Goal: Task Accomplishment & Management: Complete application form

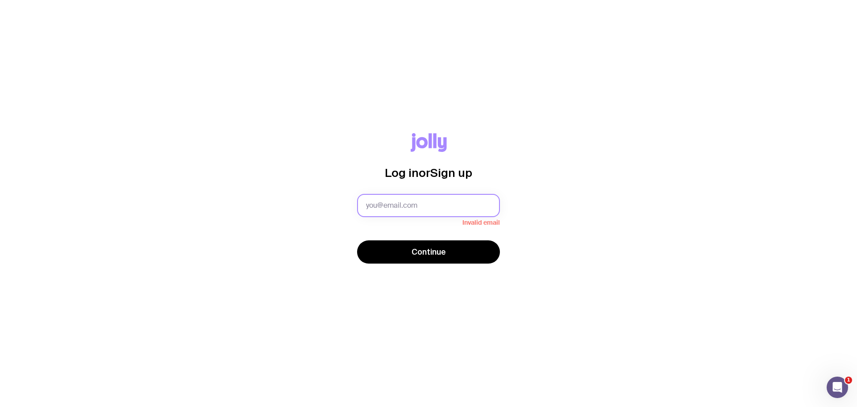
click at [418, 204] on input "text" at bounding box center [428, 205] width 143 height 23
type input "[EMAIL_ADDRESS][PERSON_NAME][DOMAIN_NAME]"
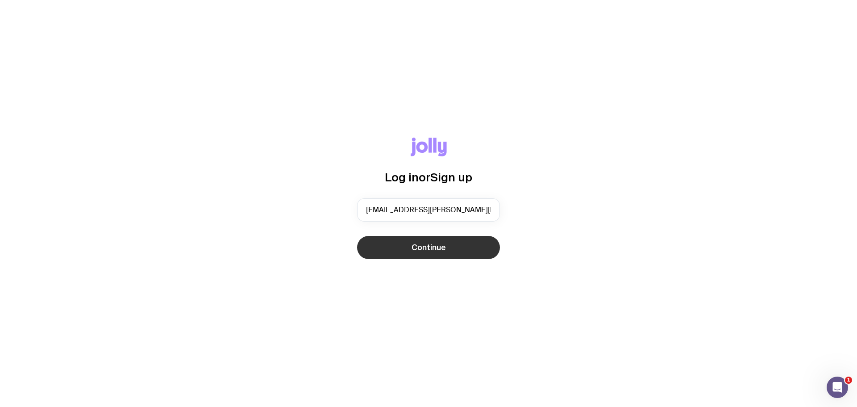
click at [443, 243] on span "Continue" at bounding box center [428, 247] width 34 height 11
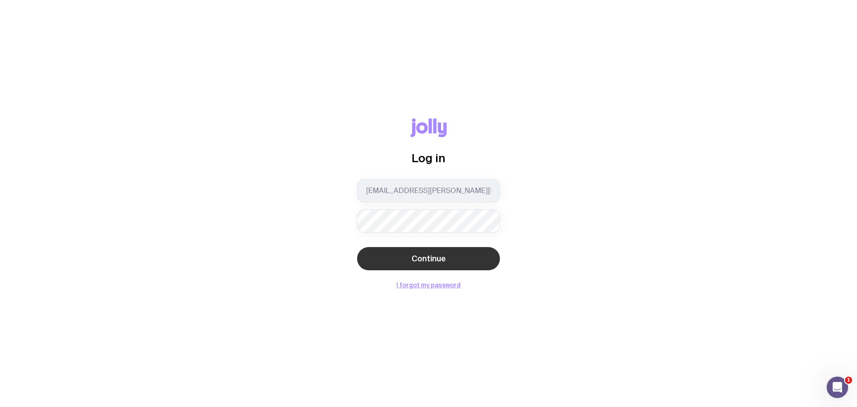
click at [443, 264] on button "Continue" at bounding box center [428, 258] width 143 height 23
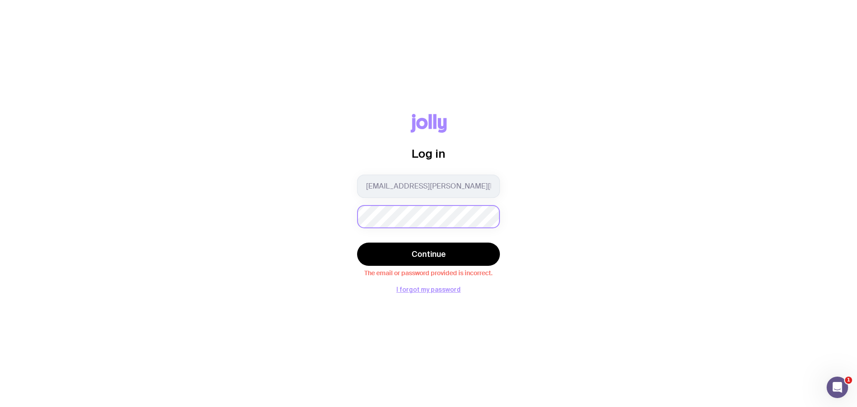
click at [273, 228] on div "Log in [EMAIL_ADDRESS][PERSON_NAME][DOMAIN_NAME] Continue The email or password…" at bounding box center [428, 203] width 814 height 179
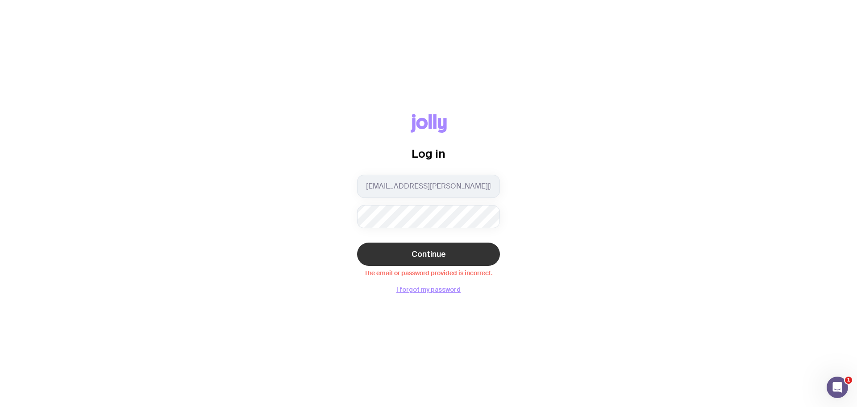
click at [446, 246] on button "Continue" at bounding box center [428, 253] width 143 height 23
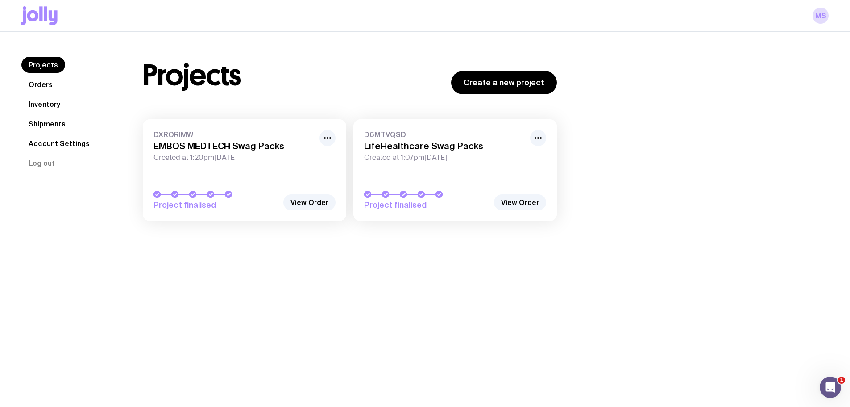
click at [38, 104] on link "Inventory" at bounding box center [44, 104] width 46 height 16
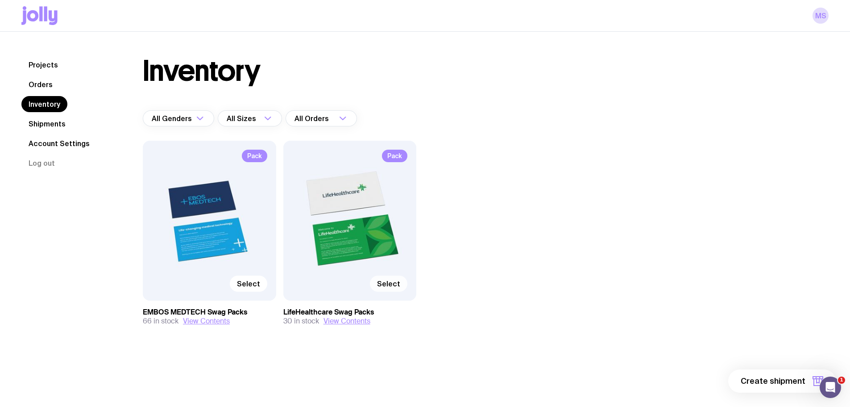
click at [394, 285] on span "Select" at bounding box center [388, 283] width 23 height 9
click at [0, 0] on input "Select" at bounding box center [0, 0] width 0 height 0
click at [797, 378] on span "1 item" at bounding box center [794, 380] width 22 height 11
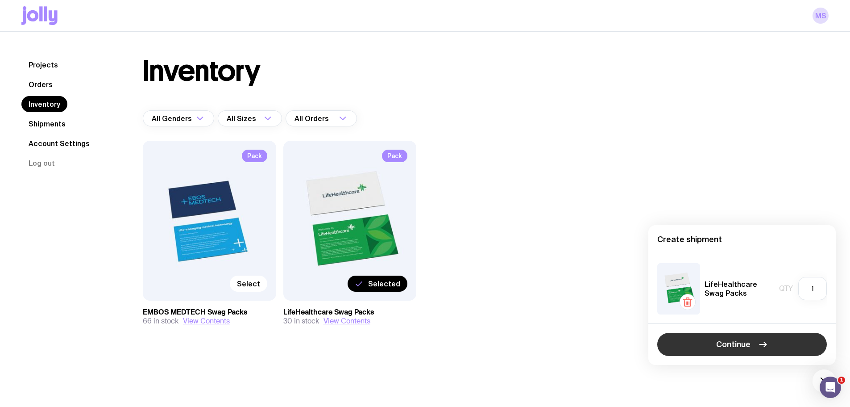
click at [743, 344] on span "Continue" at bounding box center [733, 344] width 34 height 11
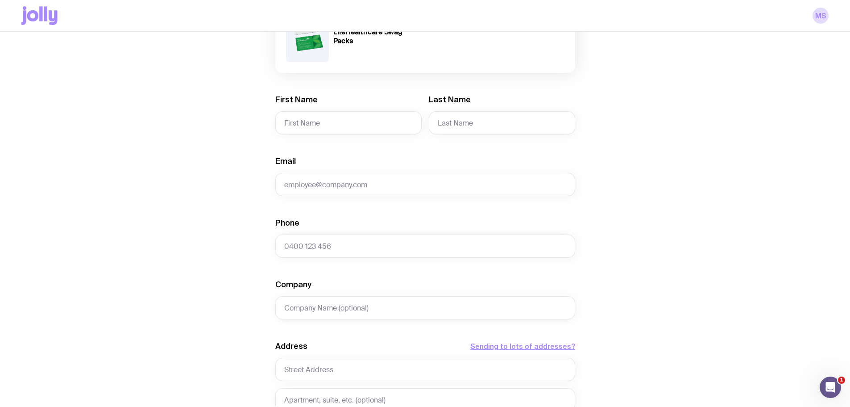
scroll to position [134, 0]
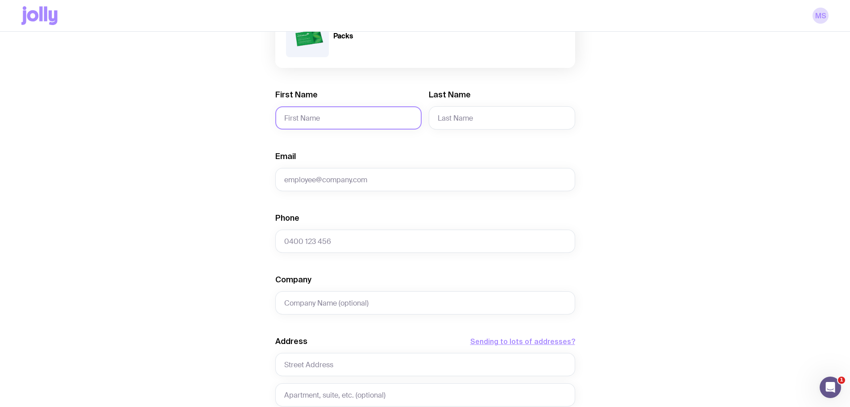
click at [328, 116] on input "First Name" at bounding box center [348, 117] width 146 height 23
type input "[PERSON_NAME]"
click at [452, 119] on input "Last Name" at bounding box center [502, 117] width 146 height 23
drag, startPoint x: 466, startPoint y: 115, endPoint x: 422, endPoint y: 116, distance: 44.6
click at [422, 116] on div "First Name [PERSON_NAME] Last Name Sa'u" at bounding box center [425, 109] width 300 height 40
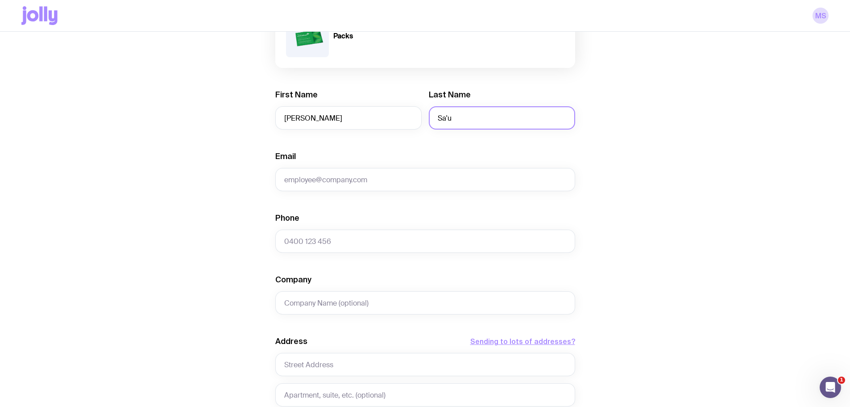
paste input "ugaui"
type input "Saugaui"
click at [359, 184] on input "Email" at bounding box center [425, 179] width 300 height 23
paste input "[PERSON_NAME][EMAIL_ADDRESS][DOMAIN_NAME]"
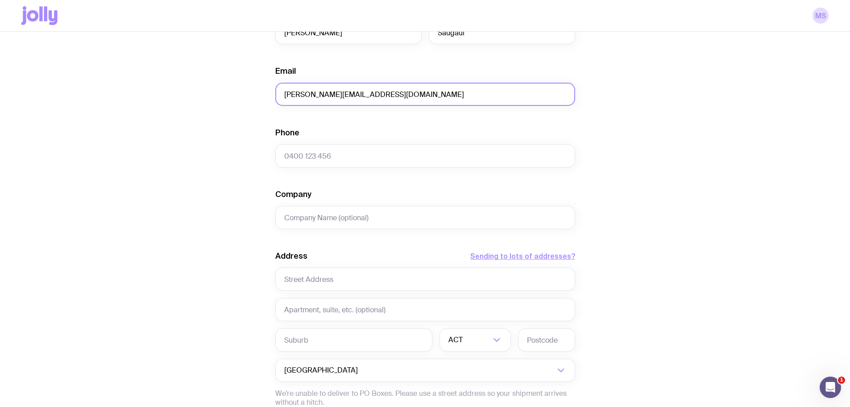
scroll to position [223, 0]
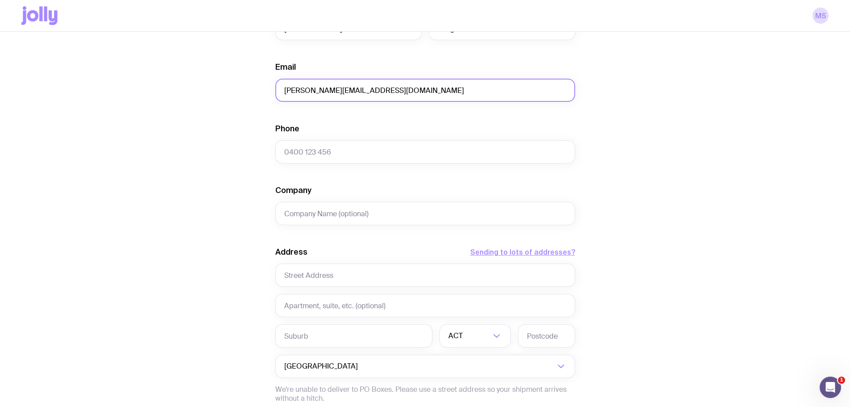
type input "[PERSON_NAME][EMAIL_ADDRESS][DOMAIN_NAME]"
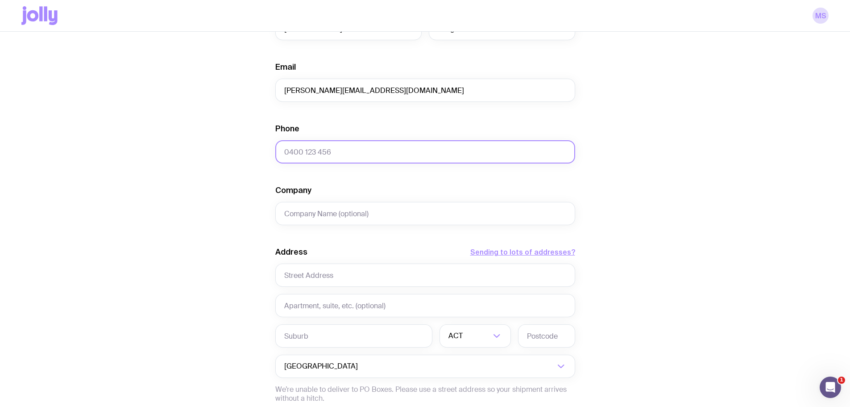
click at [324, 161] on input "Phone" at bounding box center [425, 151] width 300 height 23
paste input "0223944608"
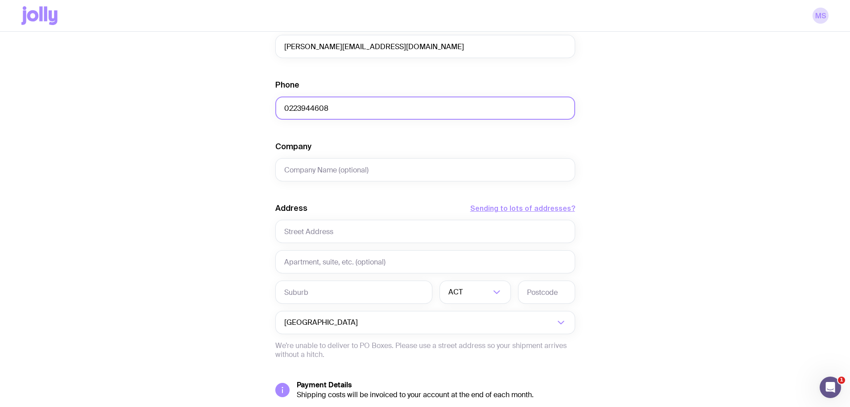
scroll to position [340, 0]
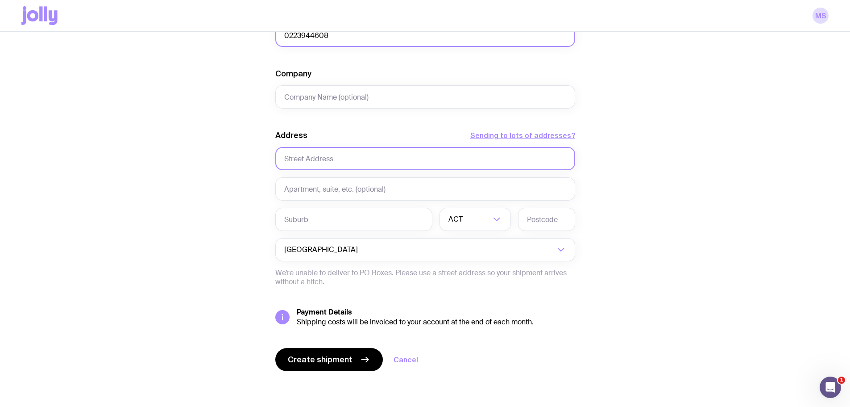
type input "0223944608"
click at [332, 164] on input "text" at bounding box center [425, 158] width 300 height 23
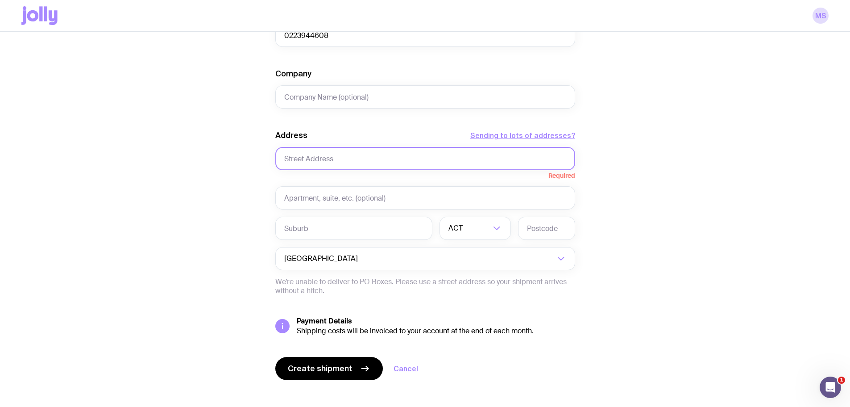
paste input "[STREET_ADDRESS]"
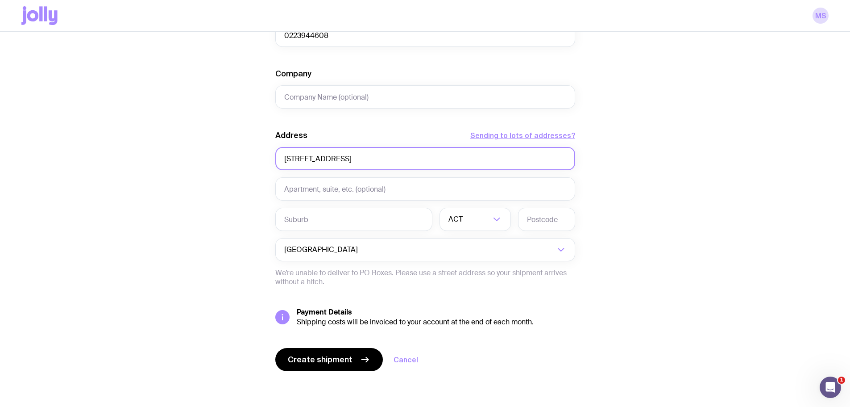
click at [331, 158] on input "[STREET_ADDRESS]" at bounding box center [425, 158] width 300 height 23
click at [361, 158] on input "[STREET_ADDRESS]" at bounding box center [425, 158] width 300 height 23
type input "[STREET_ADDRESS]"
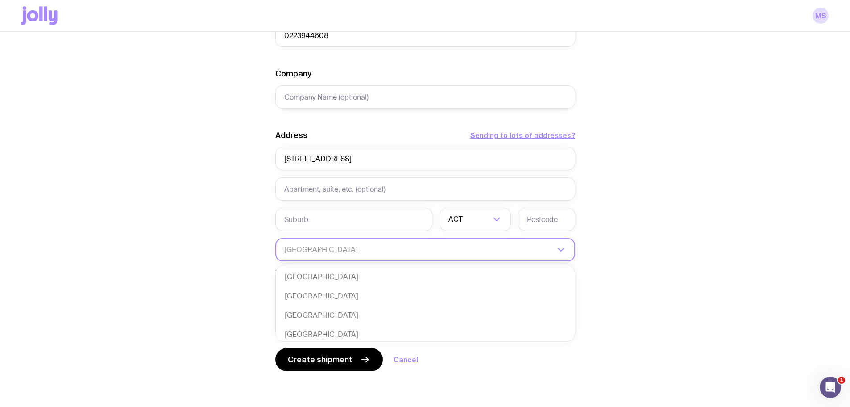
click at [347, 245] on input "Search for option" at bounding box center [419, 249] width 270 height 23
click at [347, 215] on input "text" at bounding box center [353, 219] width 157 height 23
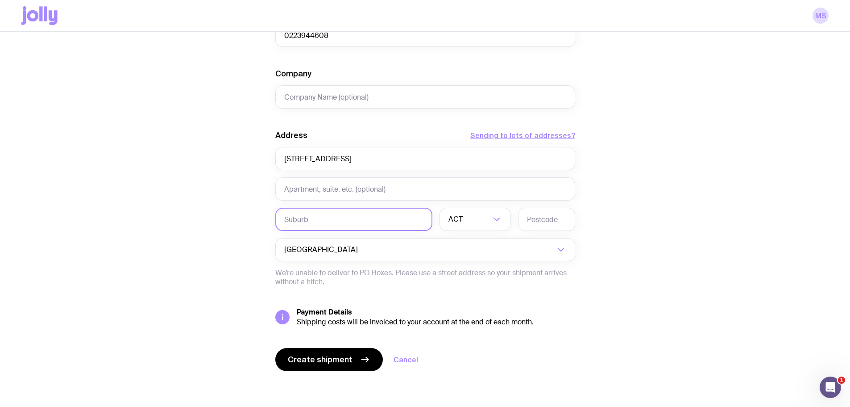
paste input "[GEOGRAPHIC_DATA]"
type input "[GEOGRAPHIC_DATA]"
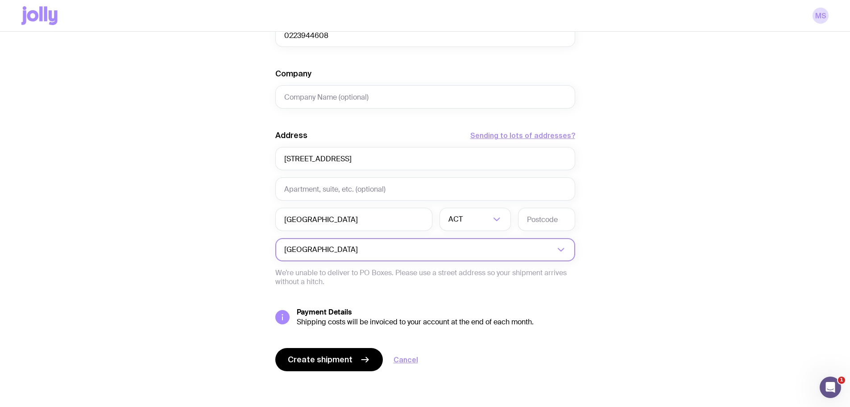
click at [360, 245] on input "Search for option" at bounding box center [457, 249] width 195 height 23
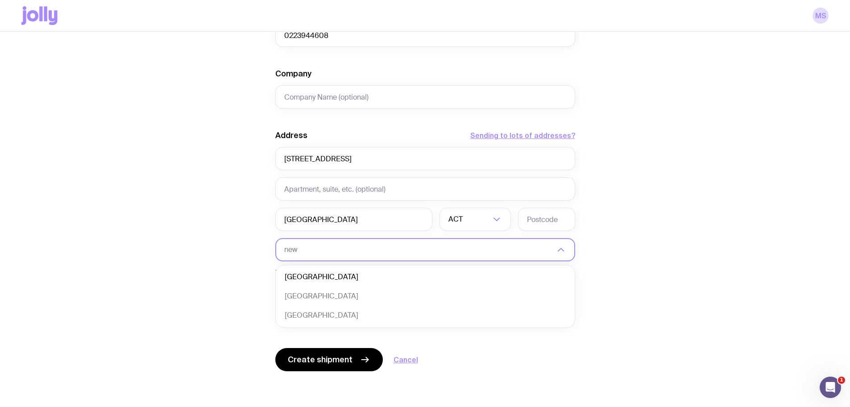
scroll to position [0, 0]
click at [323, 297] on li "[GEOGRAPHIC_DATA]" at bounding box center [425, 295] width 299 height 19
type input "new"
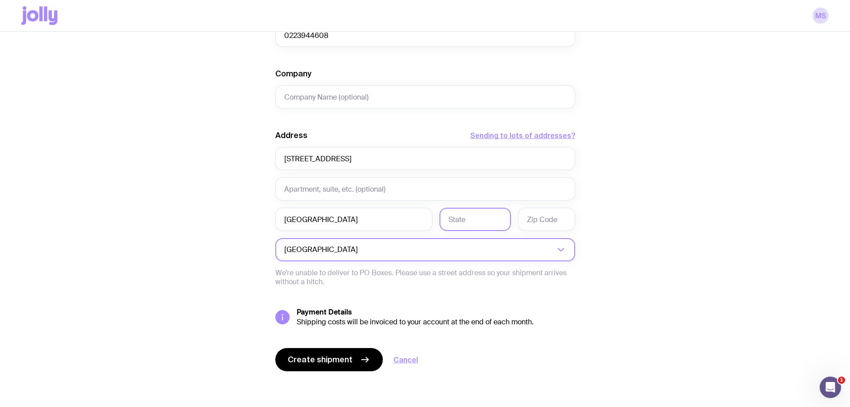
click at [475, 220] on input "text" at bounding box center [475, 219] width 71 height 23
type input "a"
click at [554, 214] on input "text" at bounding box center [546, 219] width 57 height 23
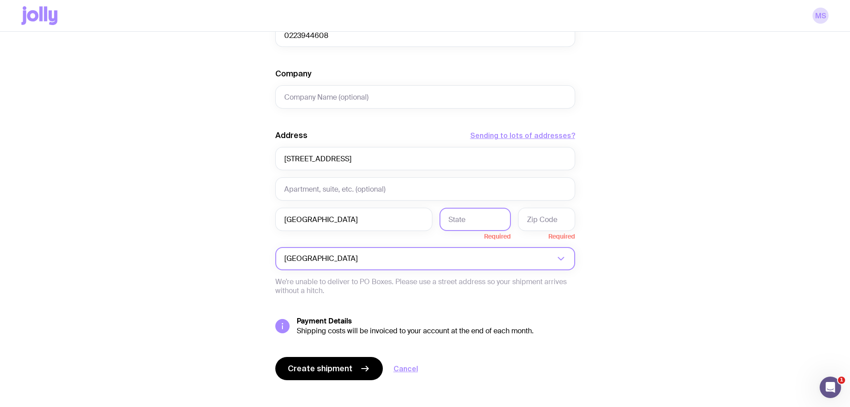
click at [461, 222] on input "text" at bounding box center [475, 219] width 71 height 23
click at [480, 215] on input "text" at bounding box center [475, 219] width 71 height 23
drag, startPoint x: 364, startPoint y: 224, endPoint x: 232, endPoint y: 221, distance: 131.2
click at [232, 221] on div "Create shipment Shipment details 1 LifeHealthcare Swag Packs First Name [PERSON…" at bounding box center [424, 72] width 807 height 688
click at [482, 223] on input "text" at bounding box center [475, 219] width 71 height 23
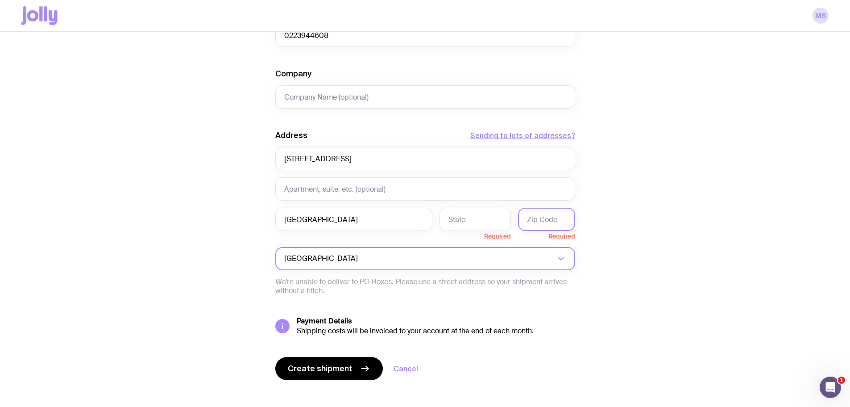
click at [544, 217] on input "text" at bounding box center [546, 219] width 57 height 23
type input "2103"
drag, startPoint x: 435, startPoint y: 159, endPoint x: 356, endPoint y: 160, distance: 79.4
click at [356, 160] on input "[STREET_ADDRESS]" at bounding box center [425, 158] width 300 height 23
type input "[STREET_ADDRESS]"
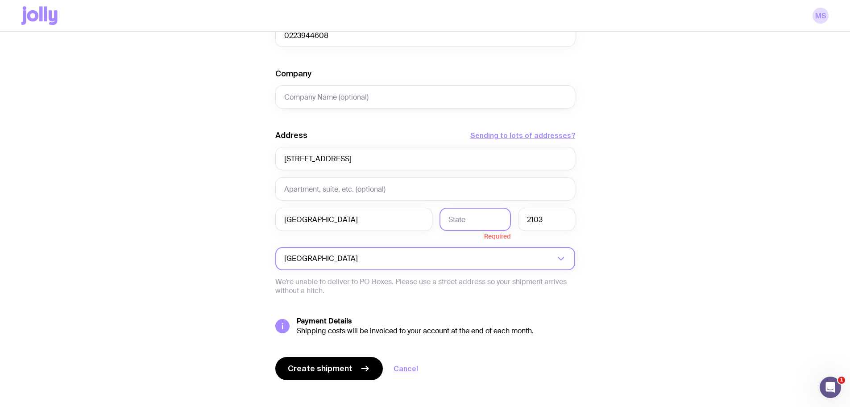
click at [470, 225] on input "text" at bounding box center [475, 219] width 71 height 23
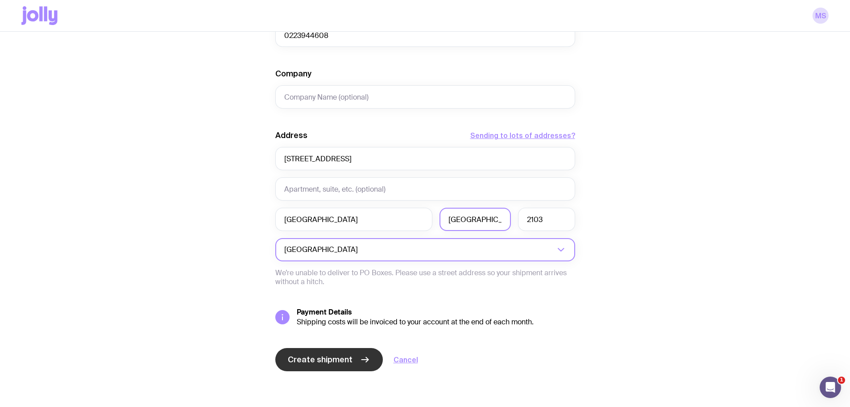
type input "[GEOGRAPHIC_DATA]"
click at [326, 361] on span "Create shipment" at bounding box center [320, 359] width 65 height 11
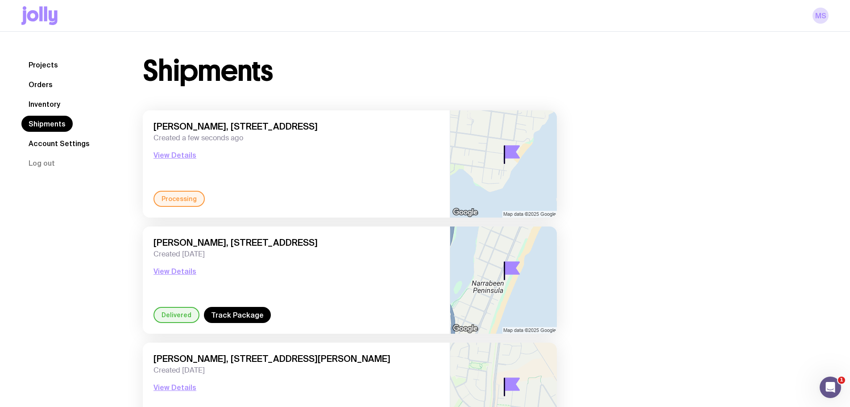
click at [36, 103] on link "Inventory" at bounding box center [44, 104] width 46 height 16
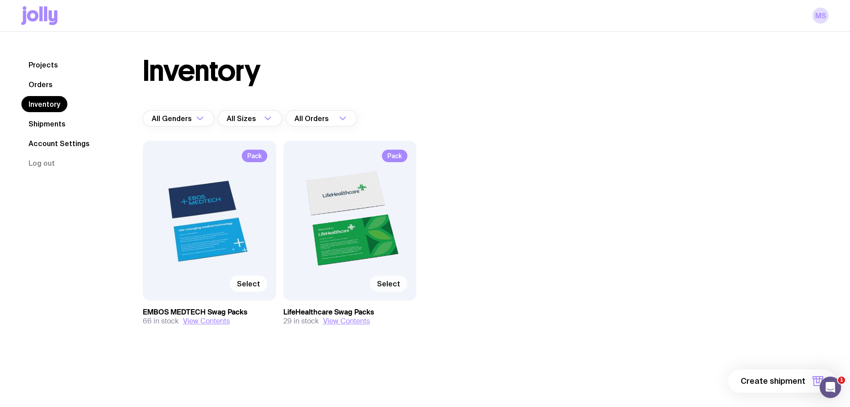
click at [387, 286] on span "Select" at bounding box center [388, 283] width 23 height 9
click at [0, 0] on input "Select" at bounding box center [0, 0] width 0 height 0
click at [782, 377] on button "1 item" at bounding box center [803, 380] width 65 height 23
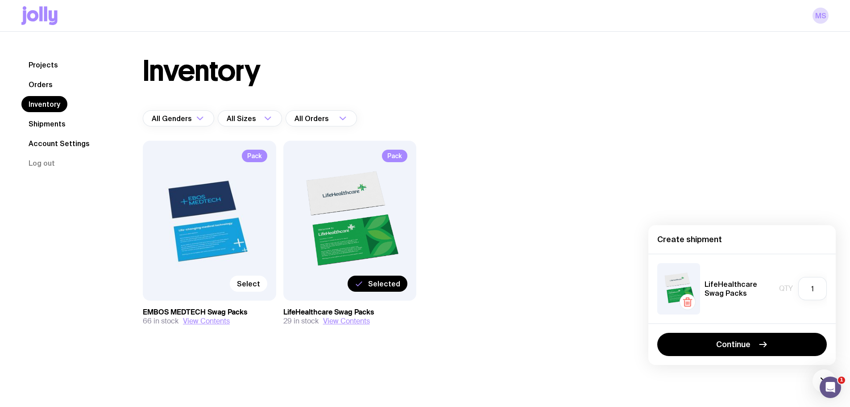
click at [736, 330] on div "Continue" at bounding box center [741, 344] width 187 height 42
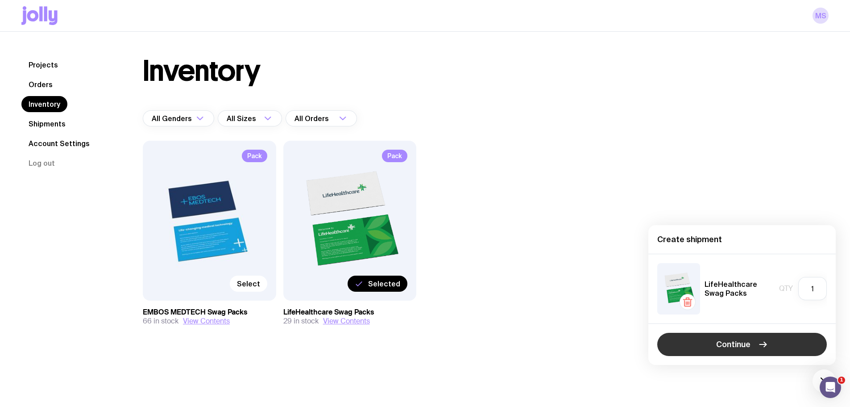
click at [739, 341] on span "Continue" at bounding box center [733, 344] width 34 height 11
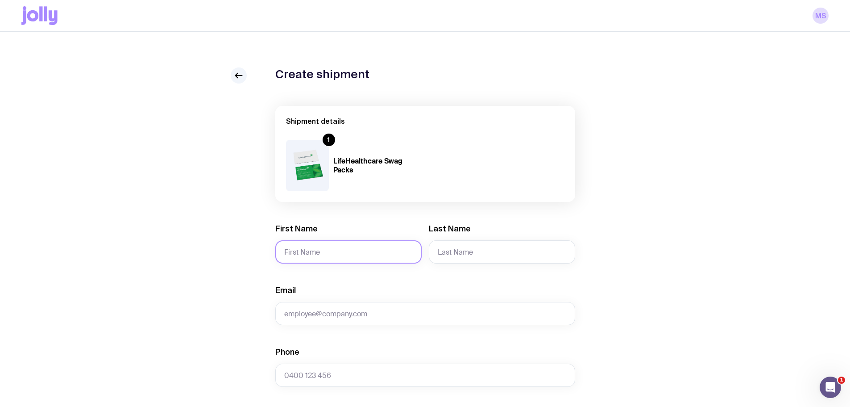
click at [349, 252] on input "First Name" at bounding box center [348, 251] width 146 height 23
type input "Kayla"
type input "[PERSON_NAME]"
click at [333, 371] on input "Phone" at bounding box center [425, 374] width 300 height 23
paste input "0410179761"
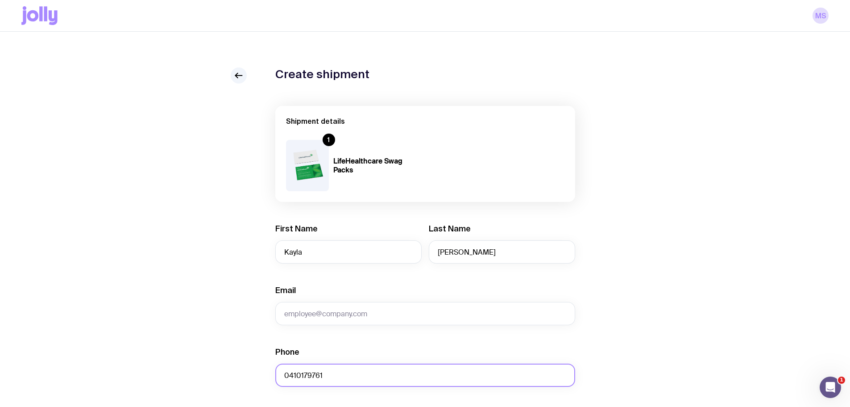
type input "0410179761"
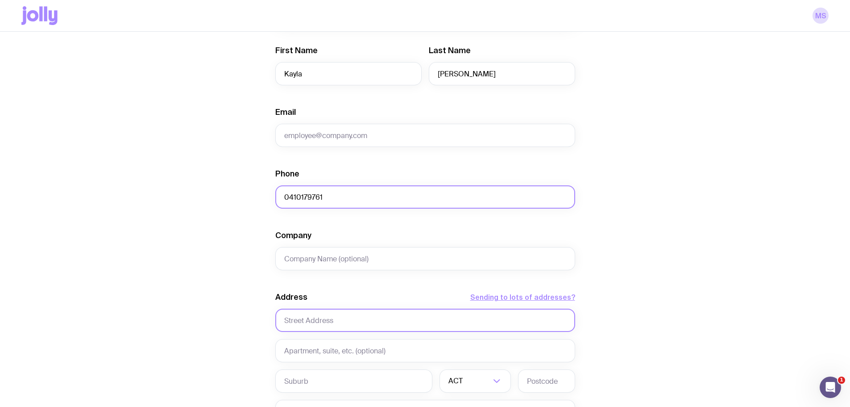
scroll to position [223, 0]
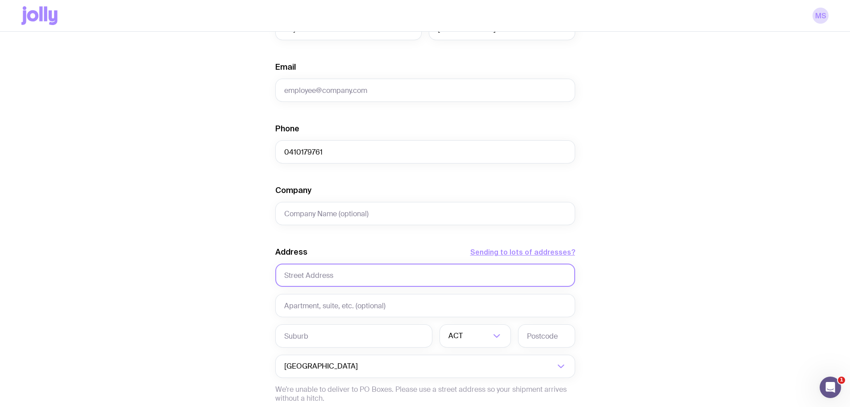
click at [315, 270] on input "text" at bounding box center [425, 274] width 300 height 23
paste input "[STREET_ADDRESS]"
drag, startPoint x: 399, startPoint y: 276, endPoint x: 354, endPoint y: 277, distance: 44.6
click at [354, 277] on input "[STREET_ADDRESS]" at bounding box center [425, 274] width 300 height 23
type input "[STREET_ADDRESS]"
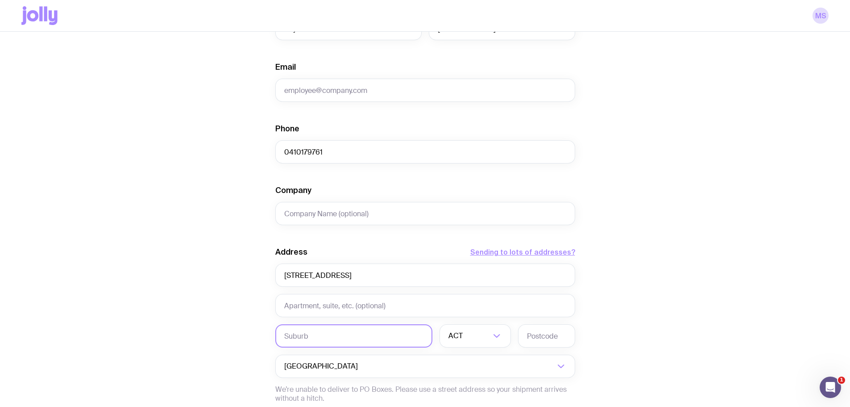
click at [342, 338] on input "text" at bounding box center [353, 335] width 157 height 23
paste input "GLADESVILLE"
type input "GLADESVILLE"
click at [465, 336] on input "Search for option" at bounding box center [478, 335] width 26 height 23
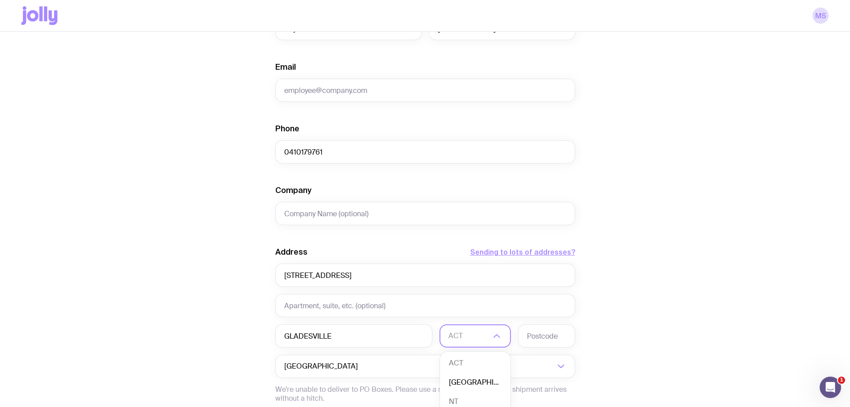
click at [474, 378] on li "[GEOGRAPHIC_DATA]" at bounding box center [475, 382] width 71 height 19
click at [540, 339] on input "text" at bounding box center [546, 335] width 57 height 23
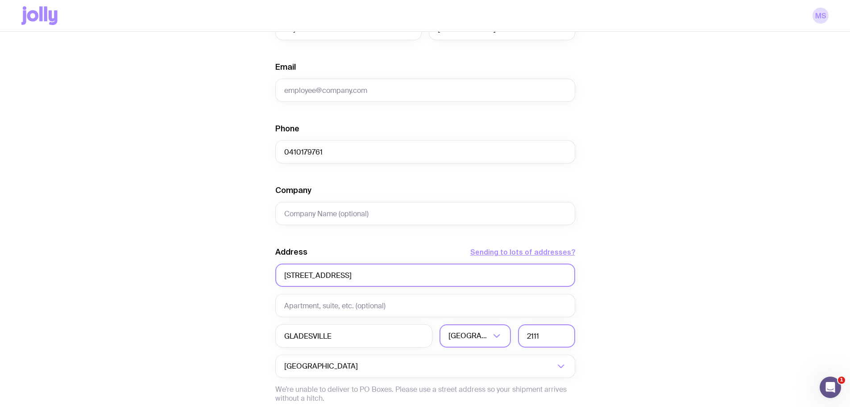
type input "2111"
drag, startPoint x: 425, startPoint y: 274, endPoint x: 349, endPoint y: 278, distance: 76.4
click at [349, 278] on input "[STREET_ADDRESS]" at bounding box center [425, 274] width 300 height 23
type input "[STREET_ADDRESS]"
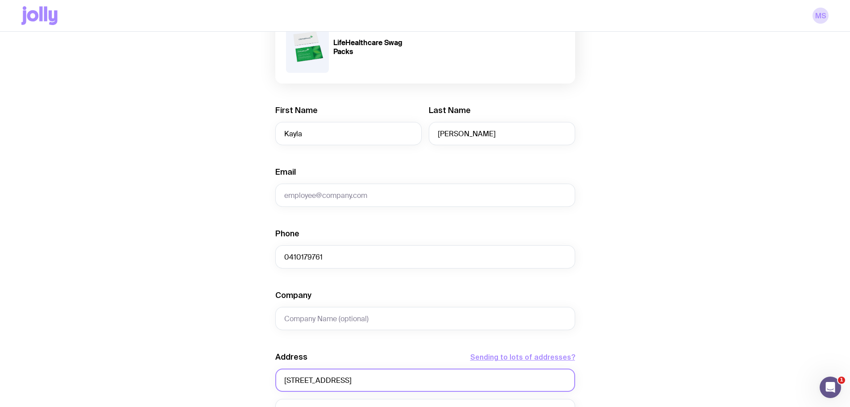
scroll to position [116, 0]
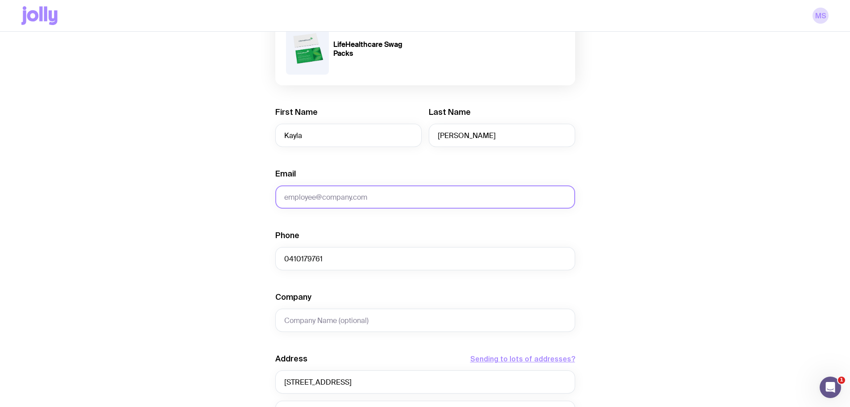
click at [324, 196] on input "Email" at bounding box center [425, 196] width 300 height 23
click at [349, 196] on input "Email" at bounding box center [425, 196] width 300 height 23
click at [358, 195] on input "Email" at bounding box center [425, 196] width 300 height 23
paste input "[EMAIL_ADDRESS][PERSON_NAME][DOMAIN_NAME]"
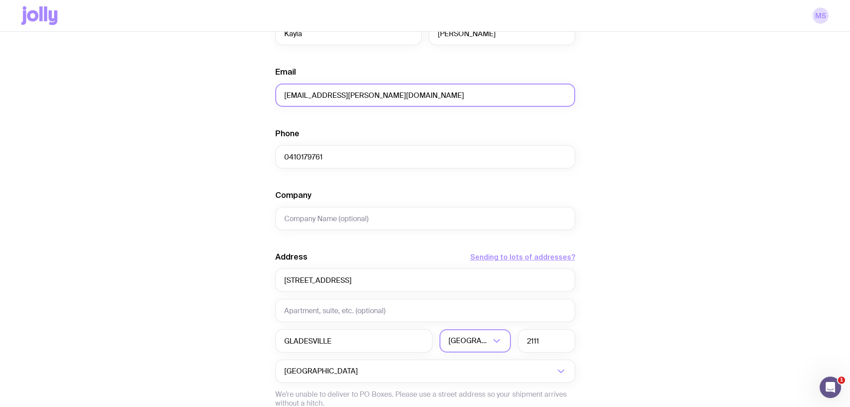
scroll to position [340, 0]
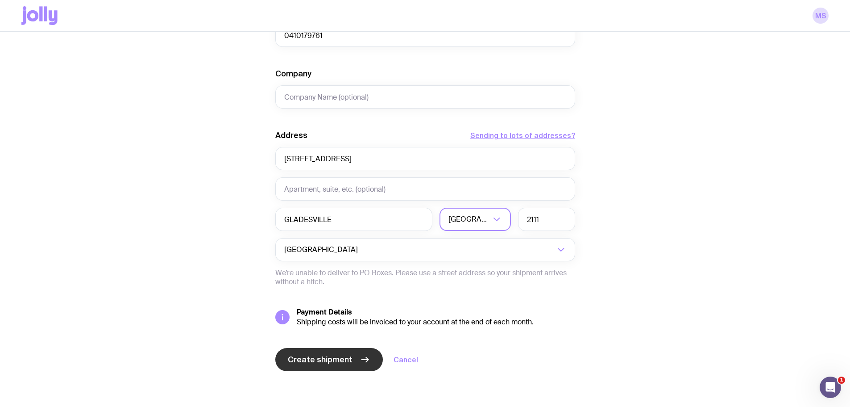
type input "[EMAIL_ADDRESS][PERSON_NAME][DOMAIN_NAME]"
click at [334, 354] on span "Create shipment" at bounding box center [320, 359] width 65 height 11
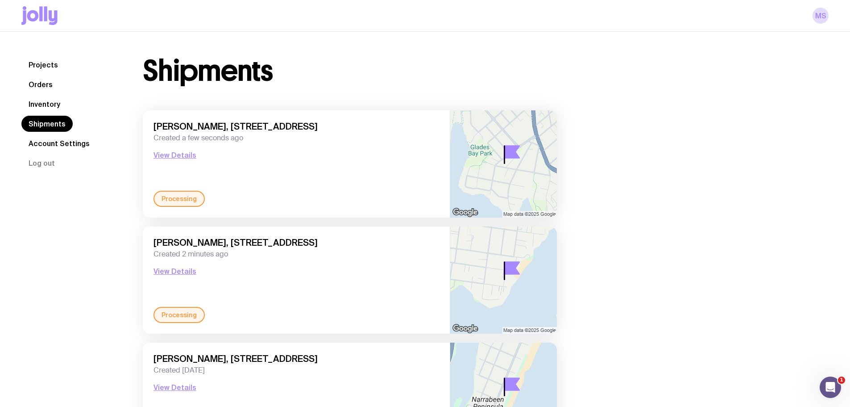
drag, startPoint x: 43, startPoint y: 104, endPoint x: 53, endPoint y: 104, distance: 9.4
click at [43, 104] on link "Inventory" at bounding box center [44, 104] width 46 height 16
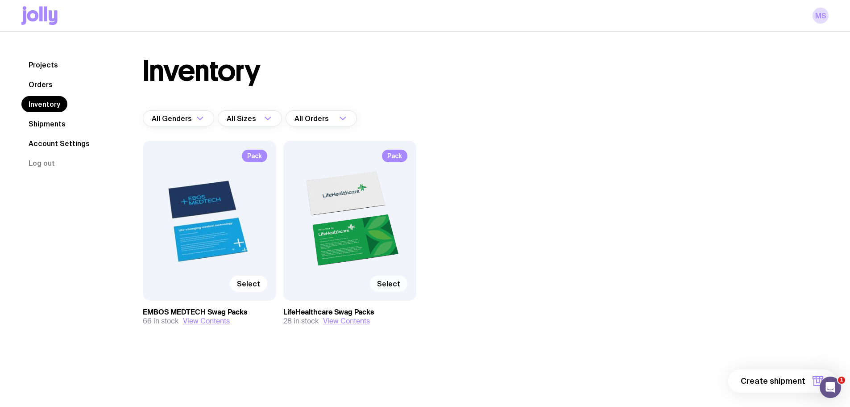
click at [388, 282] on span "Select" at bounding box center [388, 283] width 23 height 9
click at [0, 0] on input "Select" at bounding box center [0, 0] width 0 height 0
click at [786, 378] on span "1 item" at bounding box center [794, 380] width 22 height 11
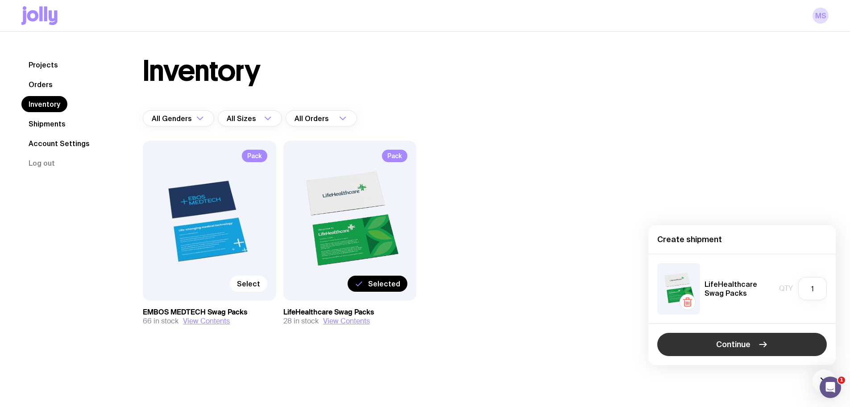
click at [740, 340] on span "Continue" at bounding box center [733, 344] width 34 height 11
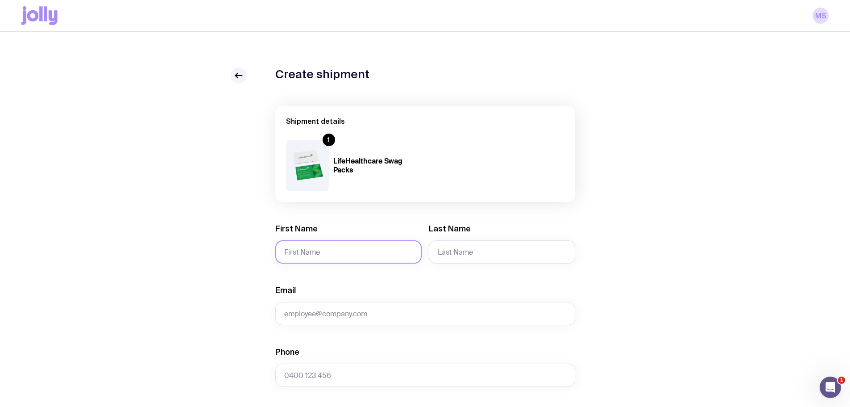
click at [345, 248] on input "First Name" at bounding box center [348, 251] width 146 height 23
type input "[PERSON_NAME]"
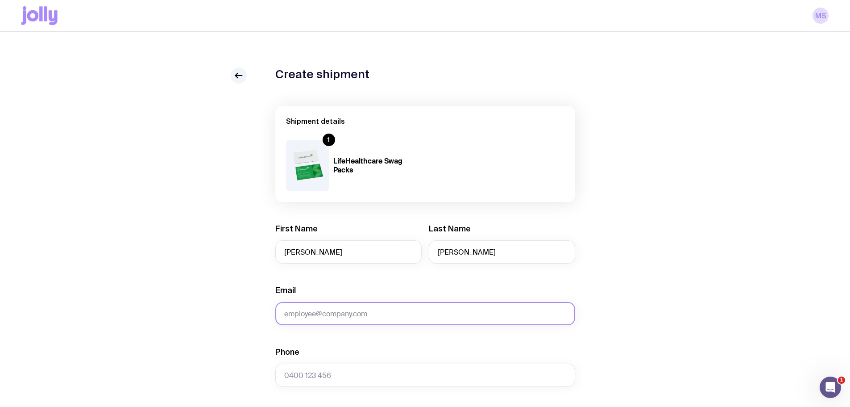
click at [372, 314] on input "Email" at bounding box center [425, 313] width 300 height 23
paste input "[EMAIL_ADDRESS][DOMAIN_NAME]"
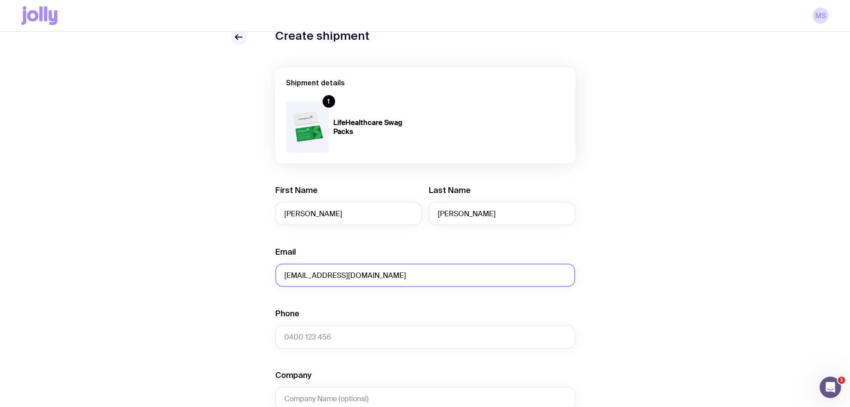
scroll to position [89, 0]
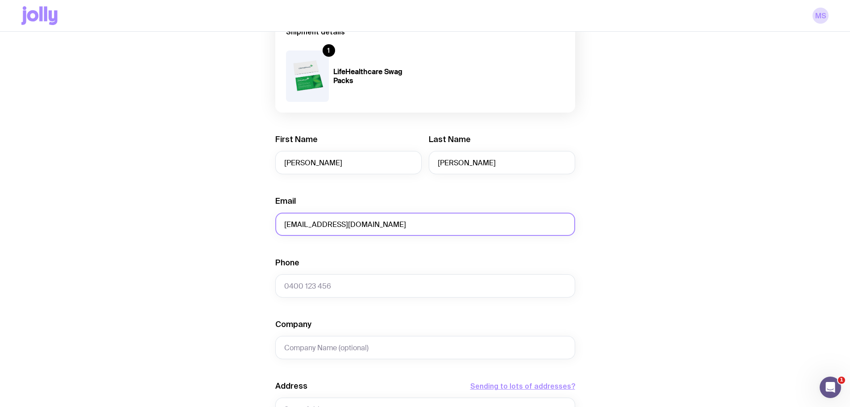
type input "[EMAIL_ADDRESS][DOMAIN_NAME]"
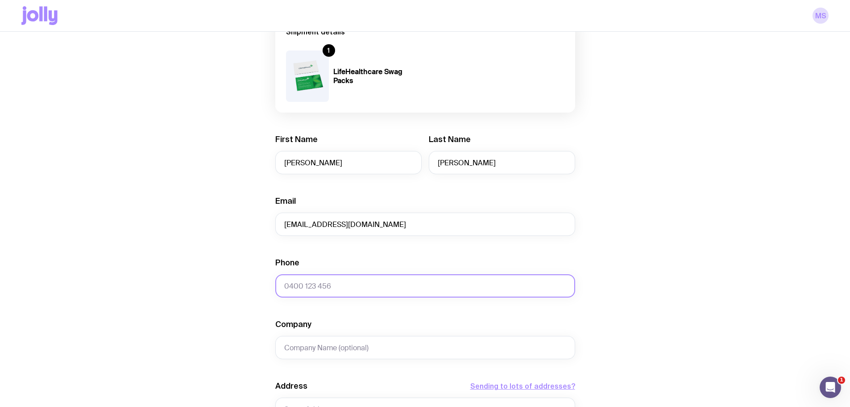
click at [361, 287] on input "Phone" at bounding box center [425, 285] width 300 height 23
paste input "64 21 737197"
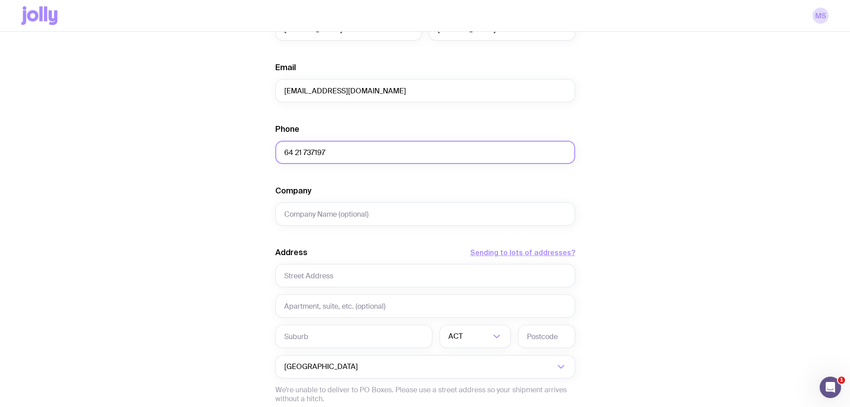
scroll to position [223, 0]
type input "64 21 737197"
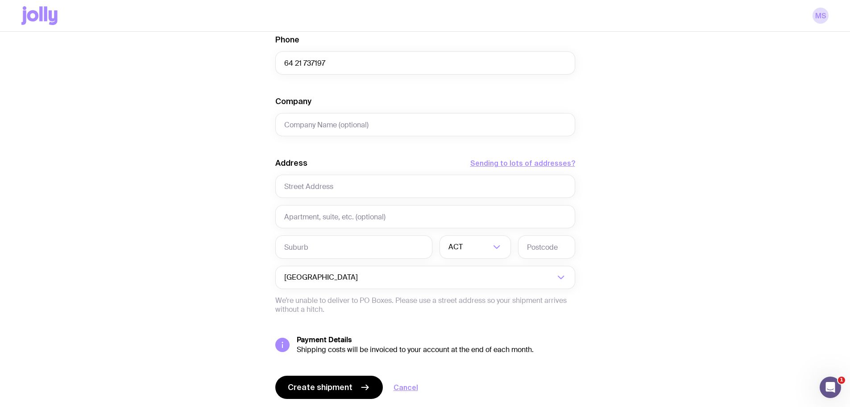
scroll to position [312, 0]
click at [360, 277] on input "Search for option" at bounding box center [457, 276] width 195 height 23
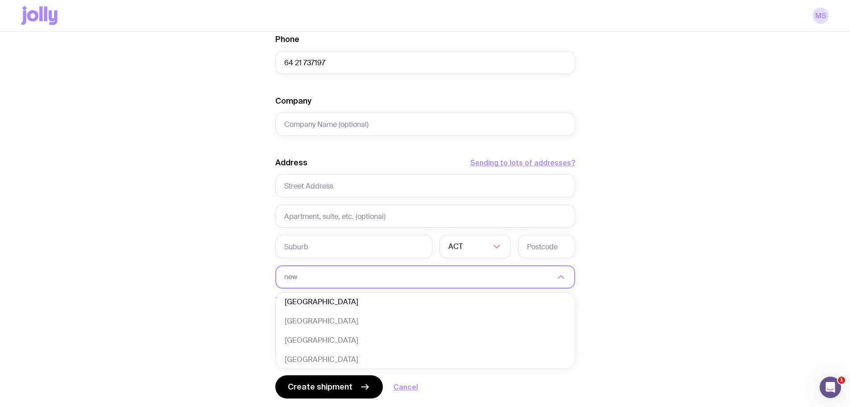
scroll to position [0, 0]
click at [336, 305] on li "[GEOGRAPHIC_DATA]" at bounding box center [425, 304] width 299 height 19
type input "new ze"
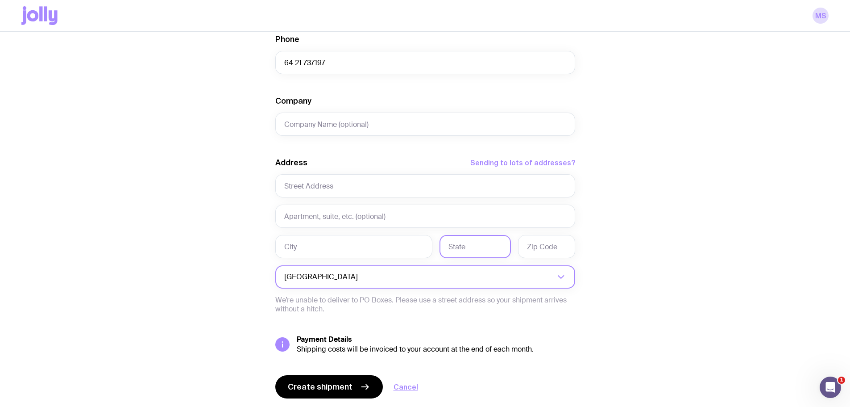
click at [462, 251] on input "text" at bounding box center [475, 246] width 71 height 23
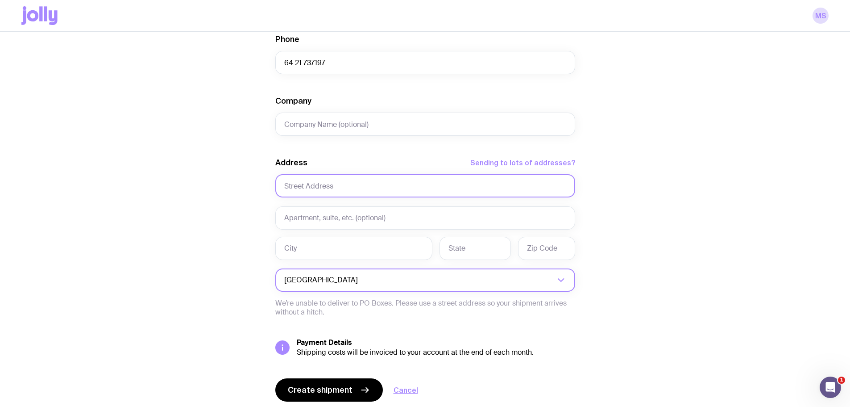
click at [322, 179] on input "text" at bounding box center [425, 185] width 300 height 23
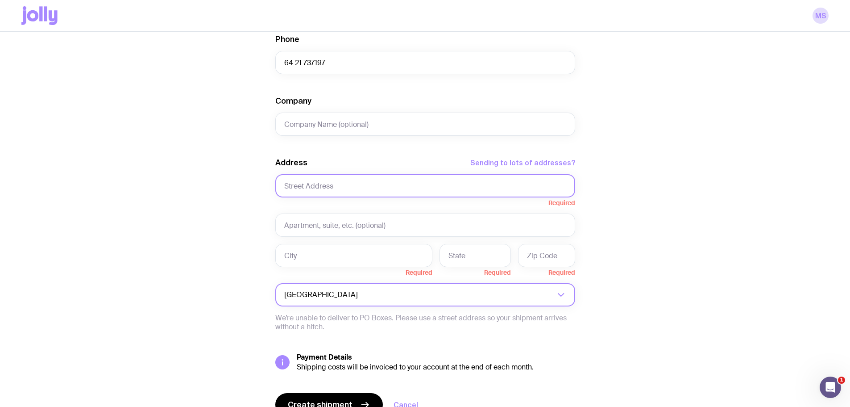
paste input "[STREET_ADDRESS]"
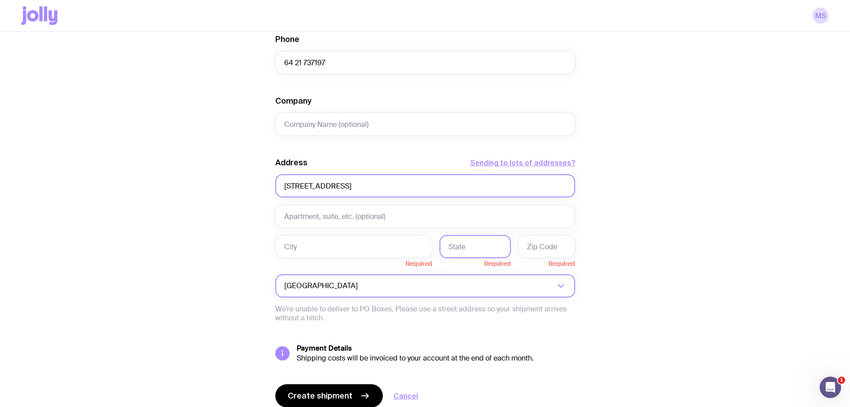
type input "[STREET_ADDRESS]"
click at [455, 245] on input "text" at bounding box center [475, 246] width 71 height 23
drag, startPoint x: 334, startPoint y: 185, endPoint x: 361, endPoint y: 187, distance: 27.3
click at [361, 187] on input "[STREET_ADDRESS]" at bounding box center [425, 185] width 300 height 23
click at [547, 243] on input "text" at bounding box center [546, 246] width 57 height 23
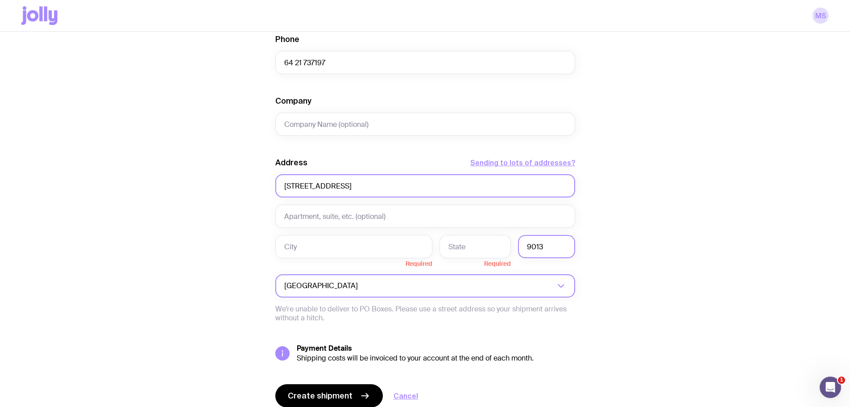
type input "9013"
drag, startPoint x: 392, startPoint y: 186, endPoint x: 365, endPoint y: 184, distance: 27.3
click at [365, 184] on input "[STREET_ADDRESS]" at bounding box center [425, 185] width 300 height 23
click at [331, 238] on input "text" at bounding box center [353, 246] width 157 height 23
paste input "Dunedin"
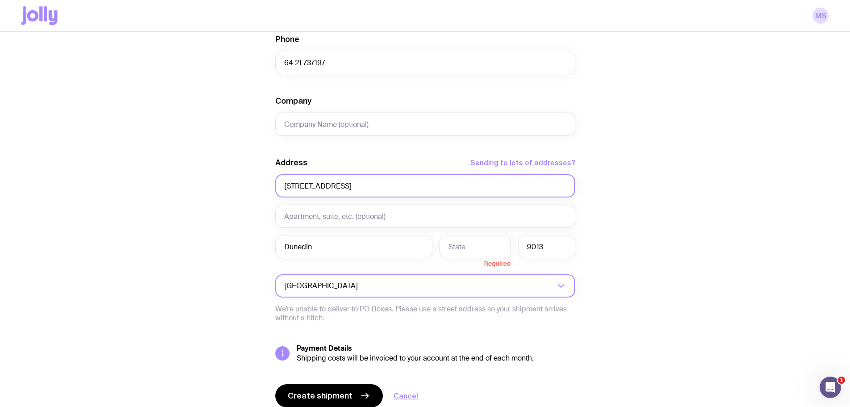
drag, startPoint x: 361, startPoint y: 186, endPoint x: 335, endPoint y: 186, distance: 26.3
click at [335, 186] on input "[STREET_ADDRESS]" at bounding box center [425, 185] width 300 height 23
click at [469, 246] on input "text" at bounding box center [475, 246] width 71 height 23
click at [286, 246] on input "Dunedin" at bounding box center [353, 246] width 157 height 23
drag, startPoint x: 361, startPoint y: 186, endPoint x: 335, endPoint y: 188, distance: 26.9
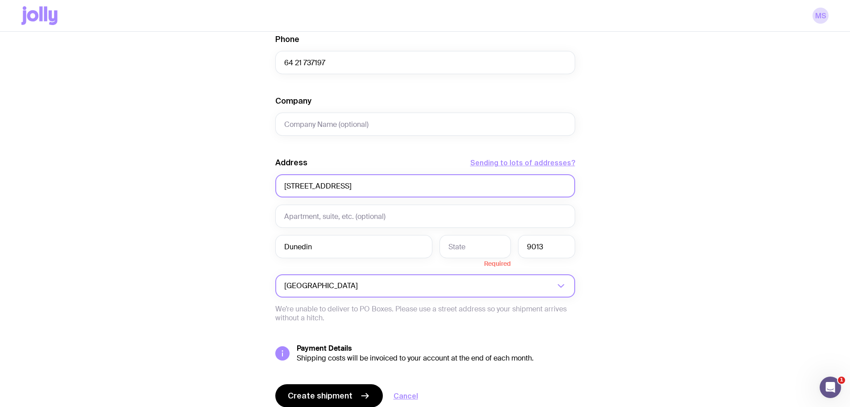
click at [335, 188] on input "[STREET_ADDRESS]" at bounding box center [425, 185] width 300 height 23
click at [282, 246] on input "Dunedin" at bounding box center [353, 246] width 157 height 23
paste input "Vauxhall"
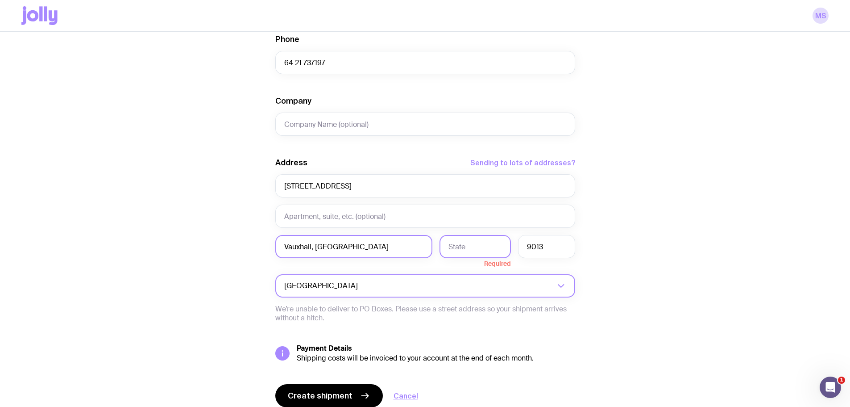
type input "Vauxhall, [GEOGRAPHIC_DATA]"
click at [463, 249] on input "text" at bounding box center [475, 246] width 71 height 23
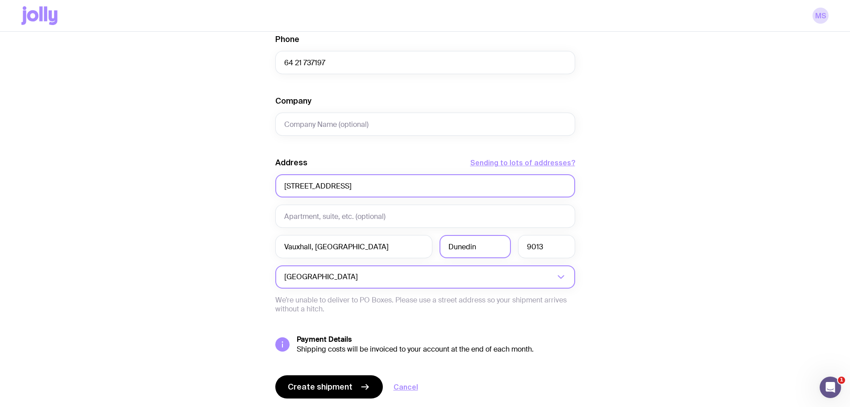
type input "Dunedin"
drag, startPoint x: 424, startPoint y: 186, endPoint x: 330, endPoint y: 189, distance: 93.8
click at [330, 189] on input "[STREET_ADDRESS]" at bounding box center [425, 185] width 300 height 23
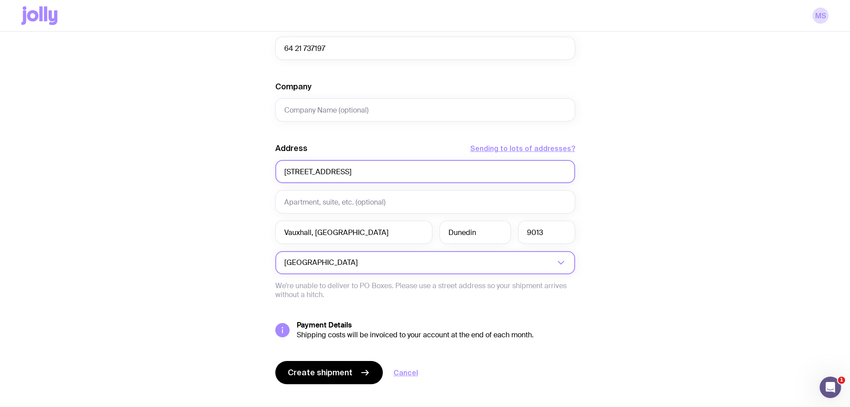
scroll to position [340, 0]
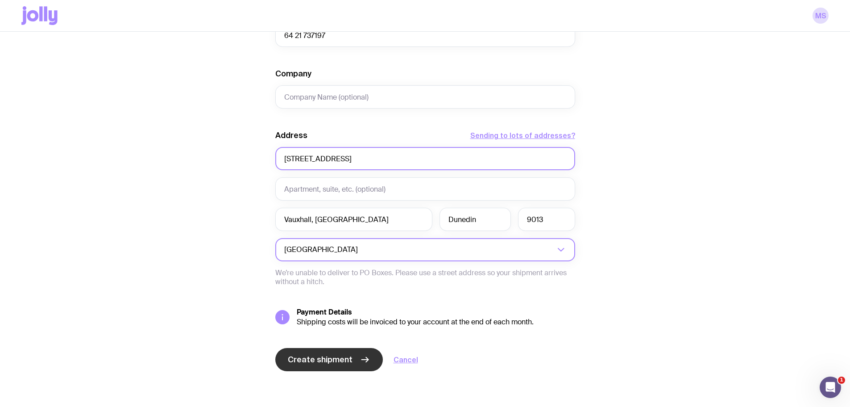
type input "[STREET_ADDRESS]"
click at [317, 359] on span "Create shipment" at bounding box center [320, 359] width 65 height 11
